Goal: Task Accomplishment & Management: Manage account settings

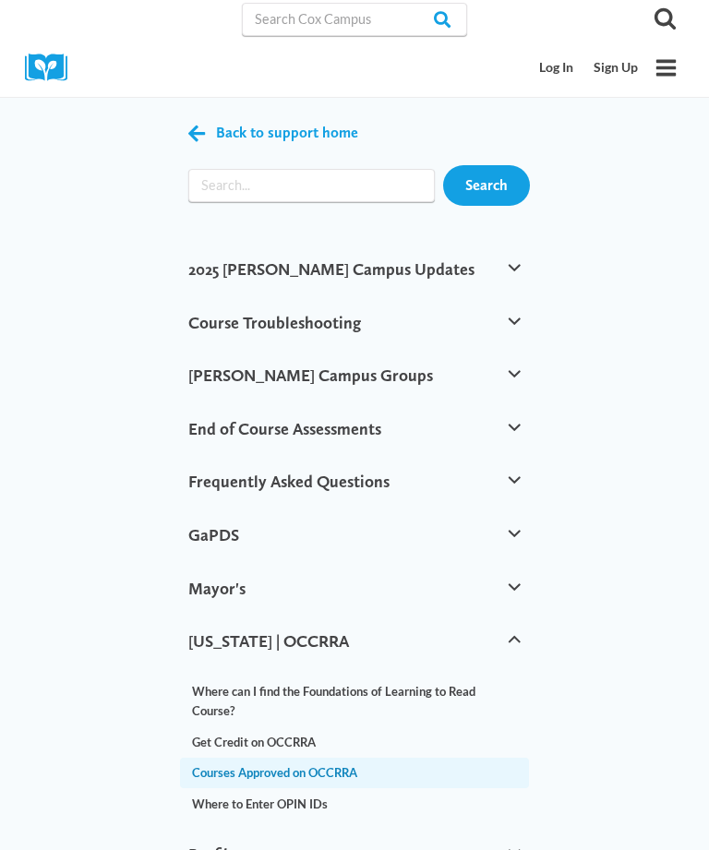
click at [549, 60] on link "Log In" at bounding box center [557, 68] width 54 height 34
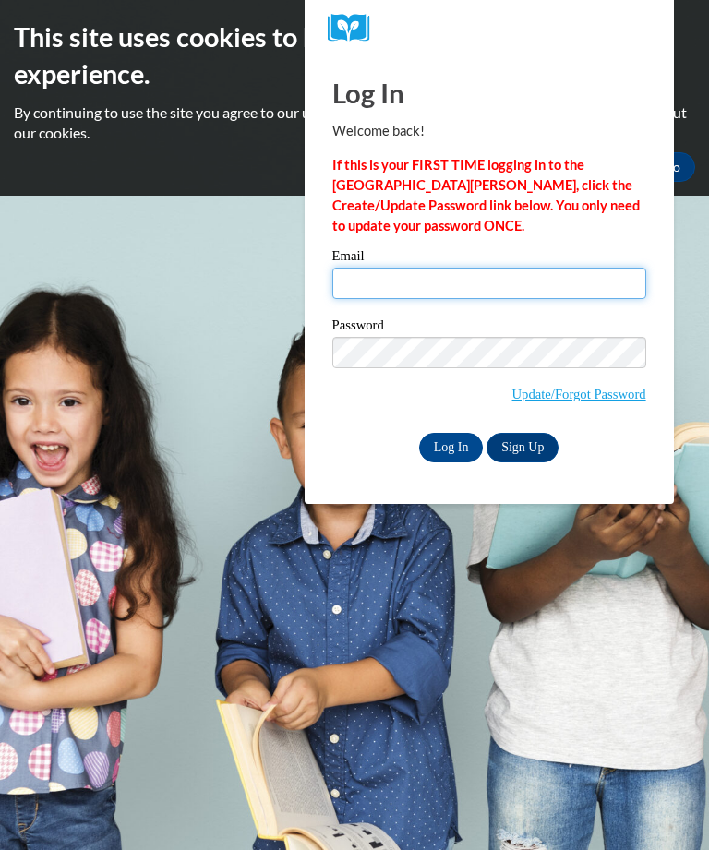
click at [522, 297] on input "Email" at bounding box center [489, 283] width 314 height 31
type input "j"
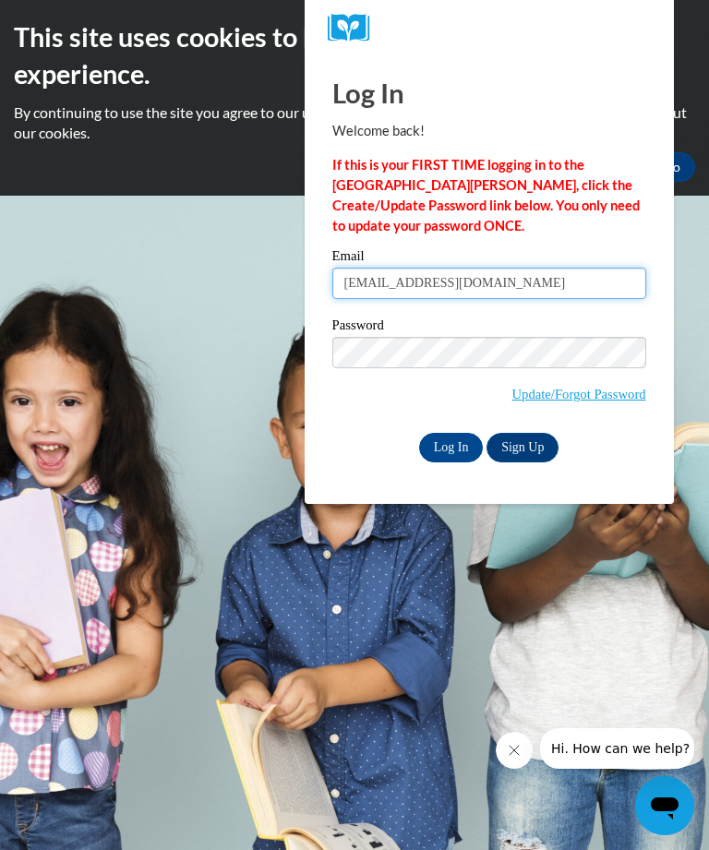
type input "[EMAIL_ADDRESS][DOMAIN_NAME]"
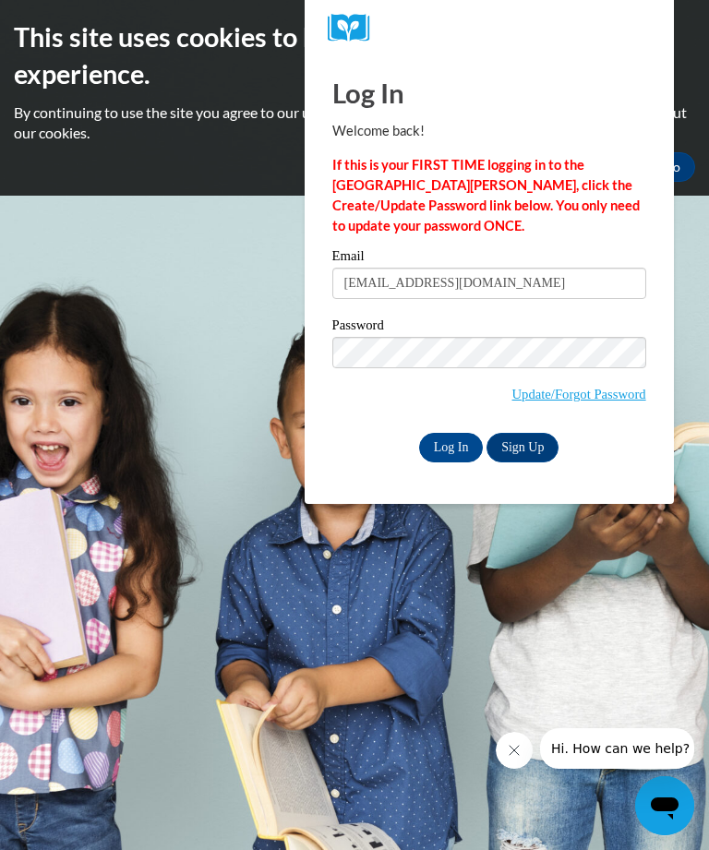
click at [453, 461] on input "Log In" at bounding box center [451, 448] width 65 height 30
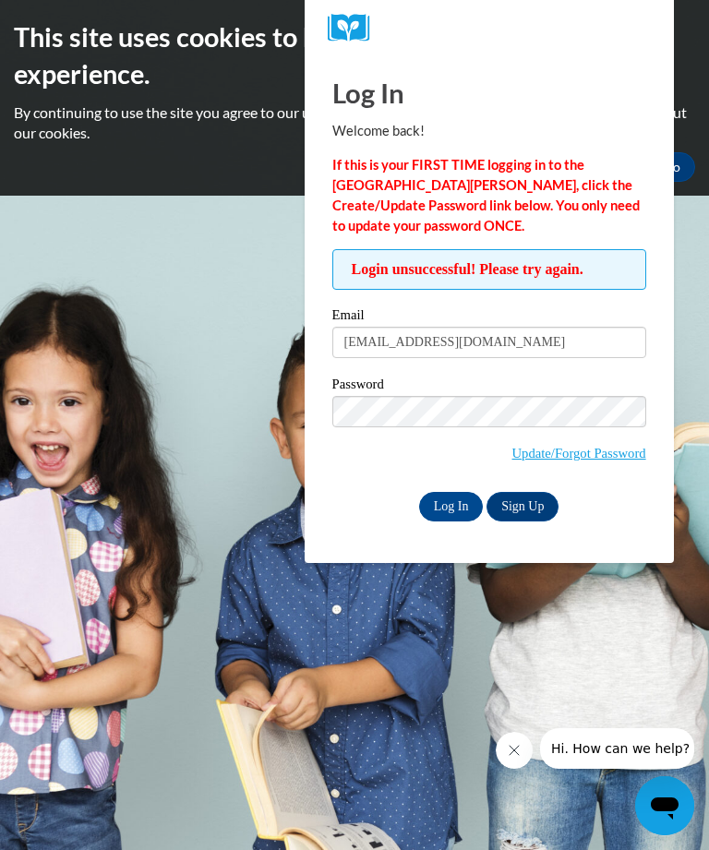
click at [591, 459] on link "Update/Forgot Password" at bounding box center [579, 453] width 134 height 15
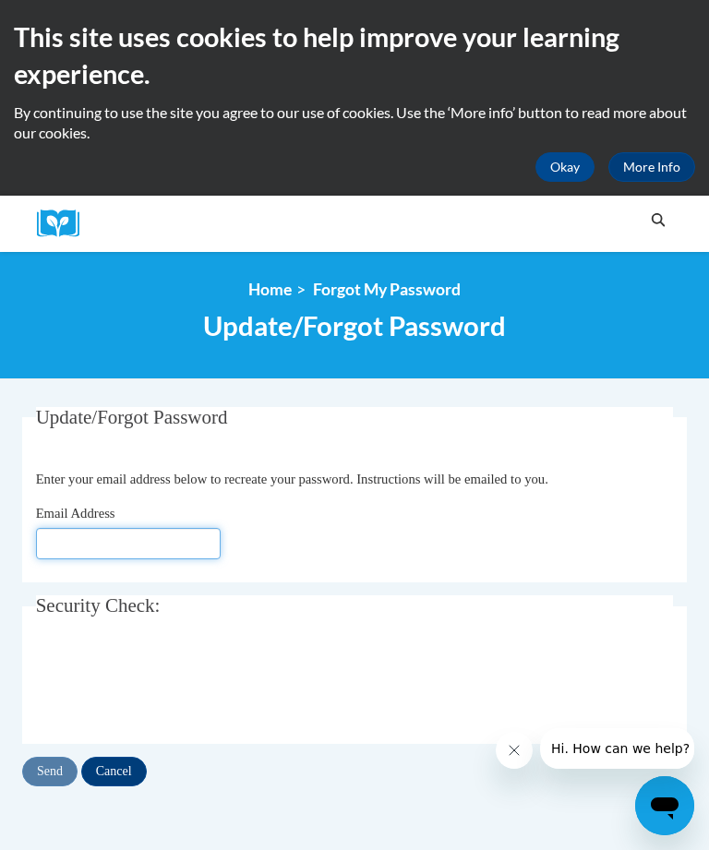
click at [130, 557] on input "Email Address" at bounding box center [128, 543] width 185 height 31
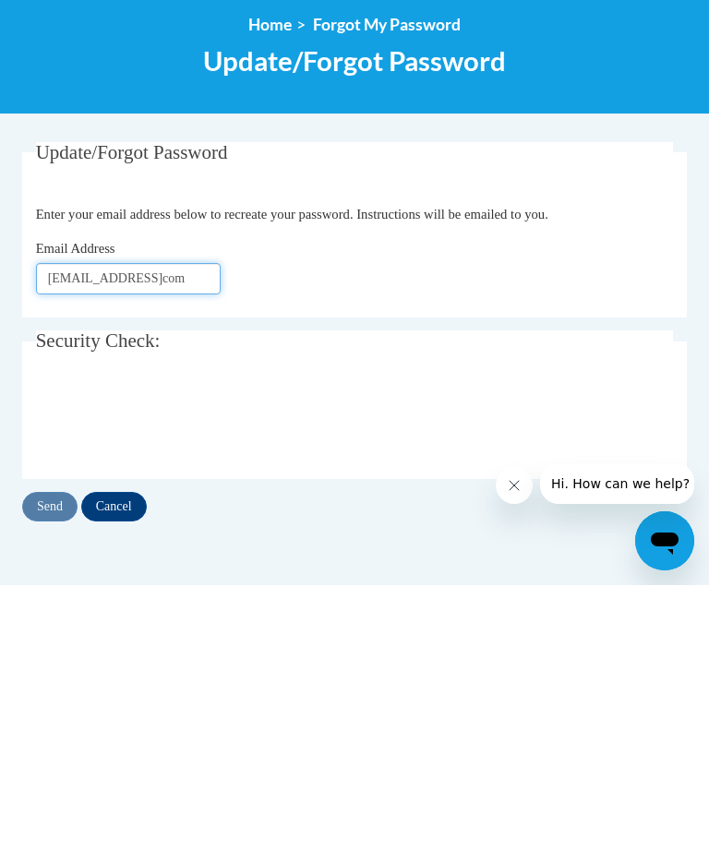
type input "hdevanney@yahoocom"
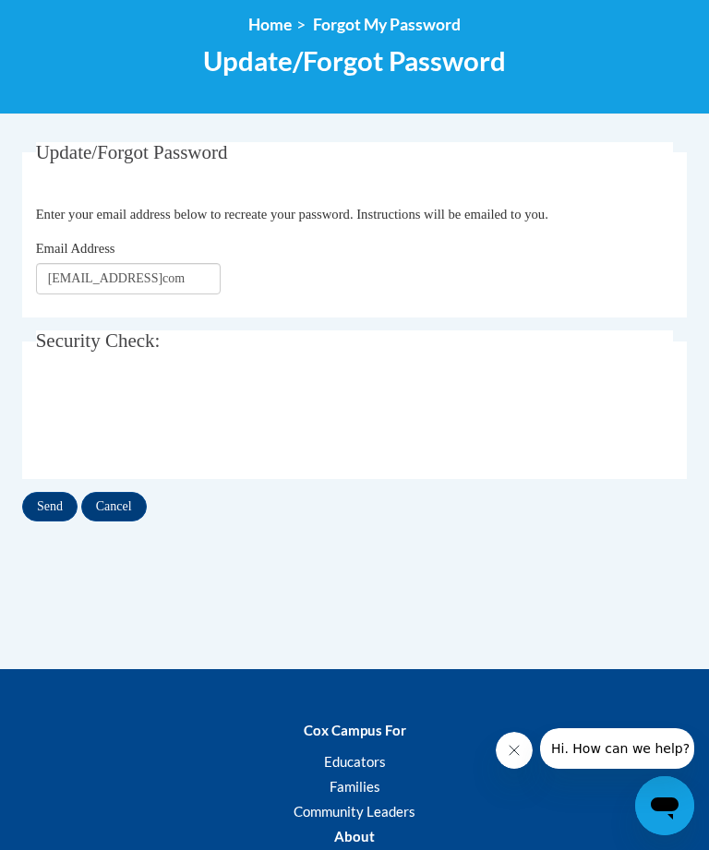
click at [49, 505] on input "Send" at bounding box center [49, 507] width 55 height 30
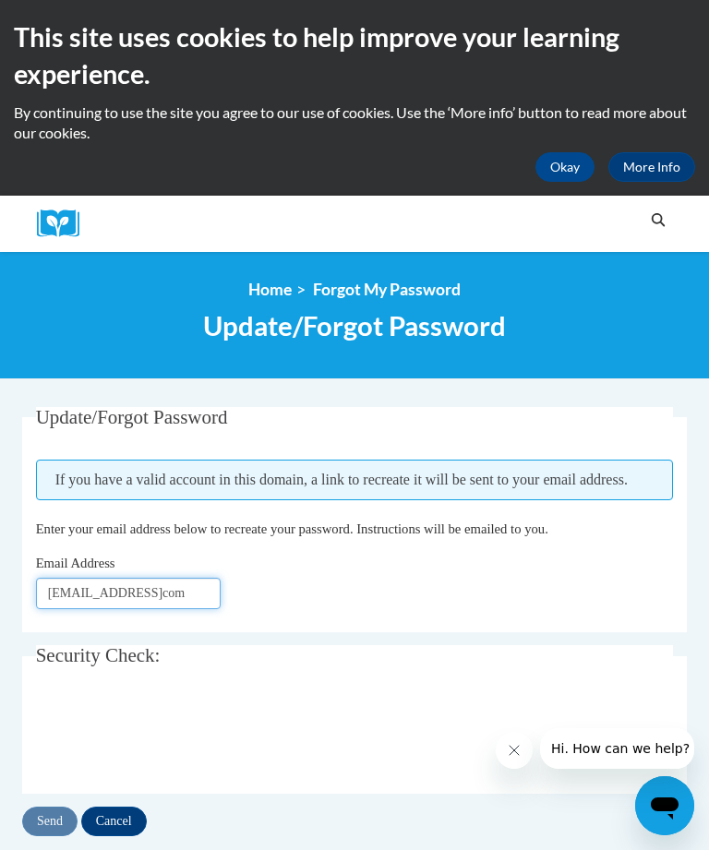
click at [181, 599] on input "hdevanney@yahoocom" at bounding box center [128, 593] width 185 height 31
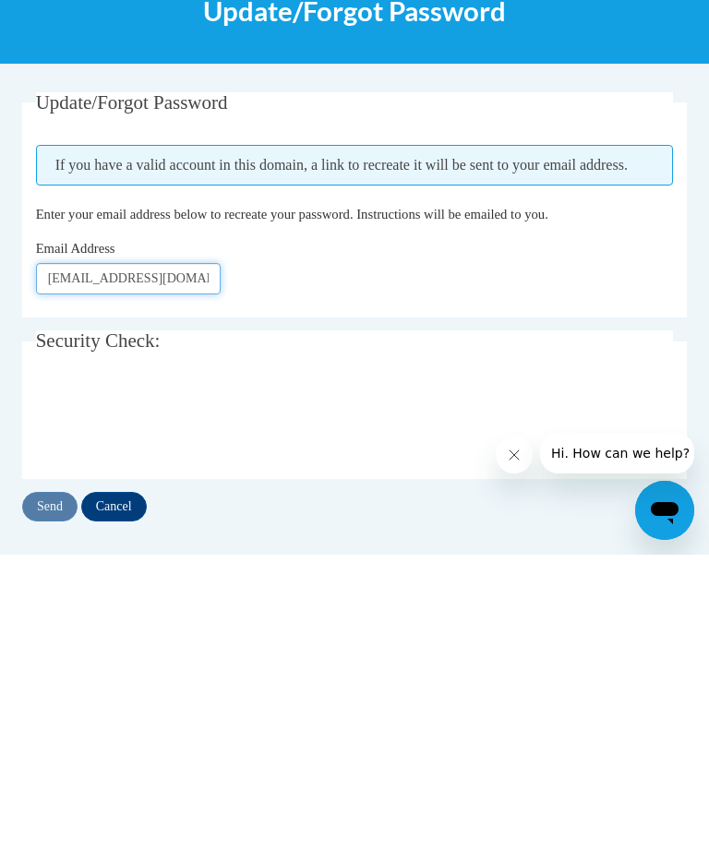
type input "[EMAIL_ADDRESS][DOMAIN_NAME]"
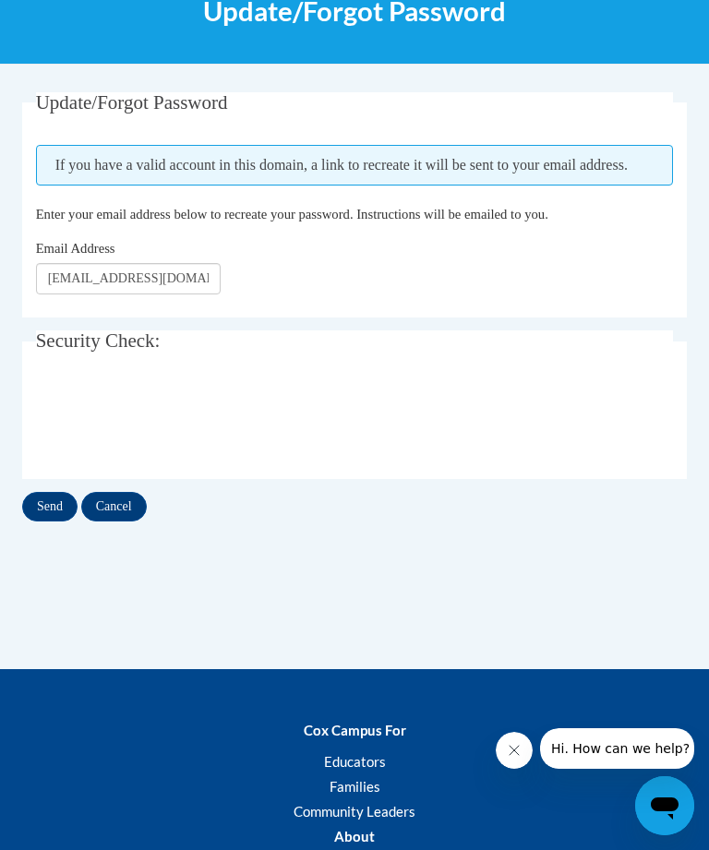
click at [46, 499] on input "Send" at bounding box center [49, 507] width 55 height 30
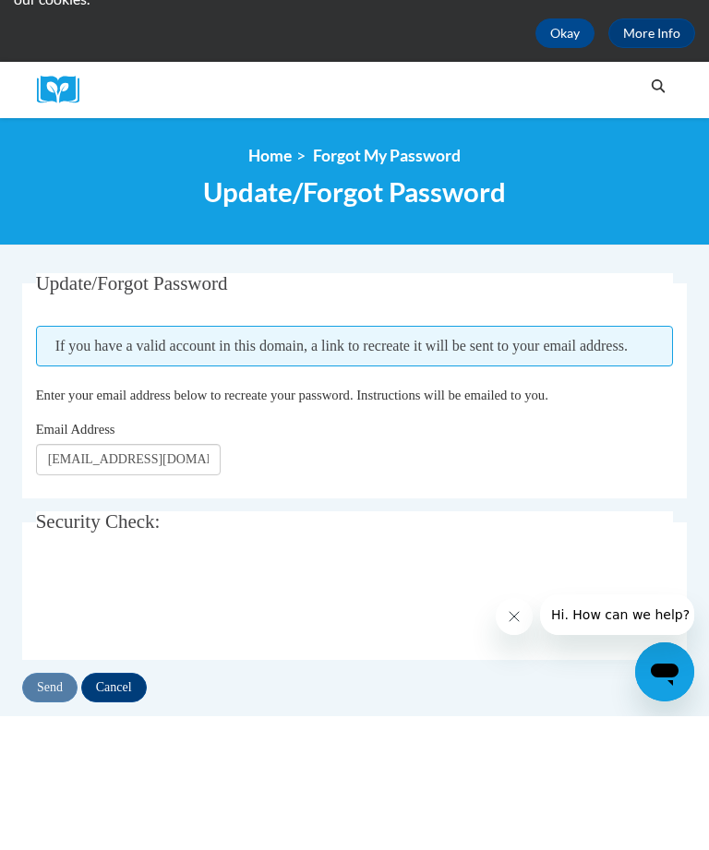
scroll to position [134, 0]
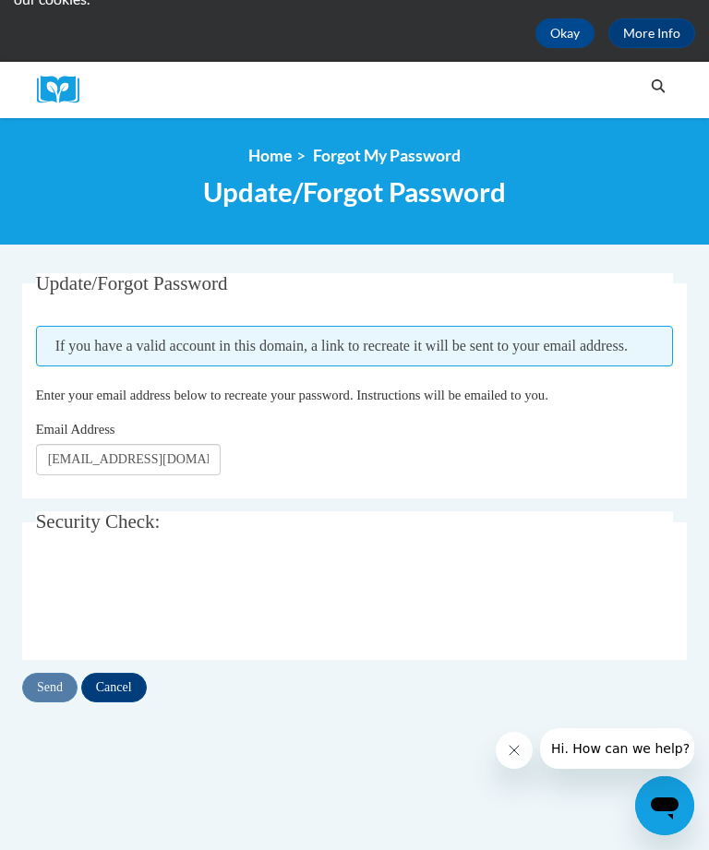
click at [115, 688] on input "Cancel" at bounding box center [114, 688] width 66 height 30
